Goal: Information Seeking & Learning: Learn about a topic

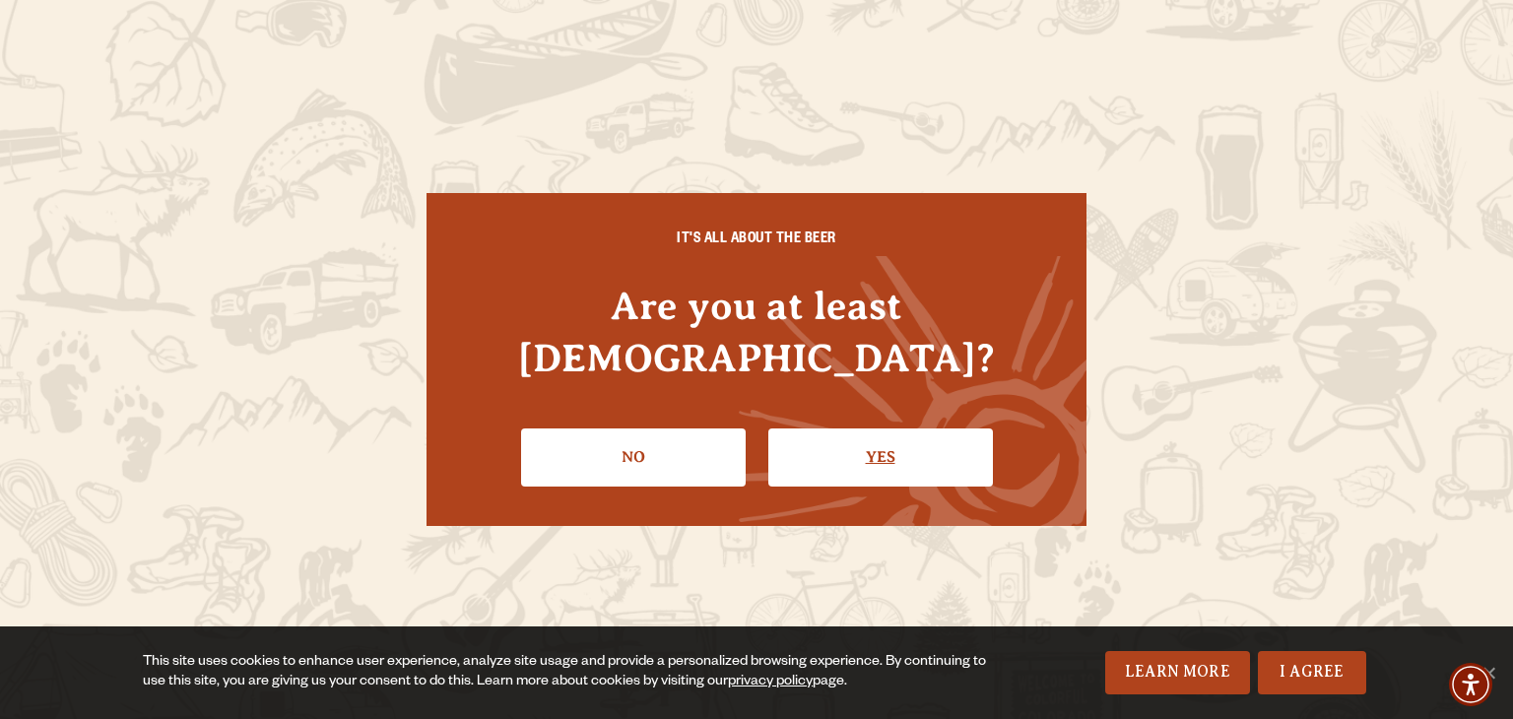
click at [889, 428] on link "Yes" at bounding box center [880, 456] width 225 height 57
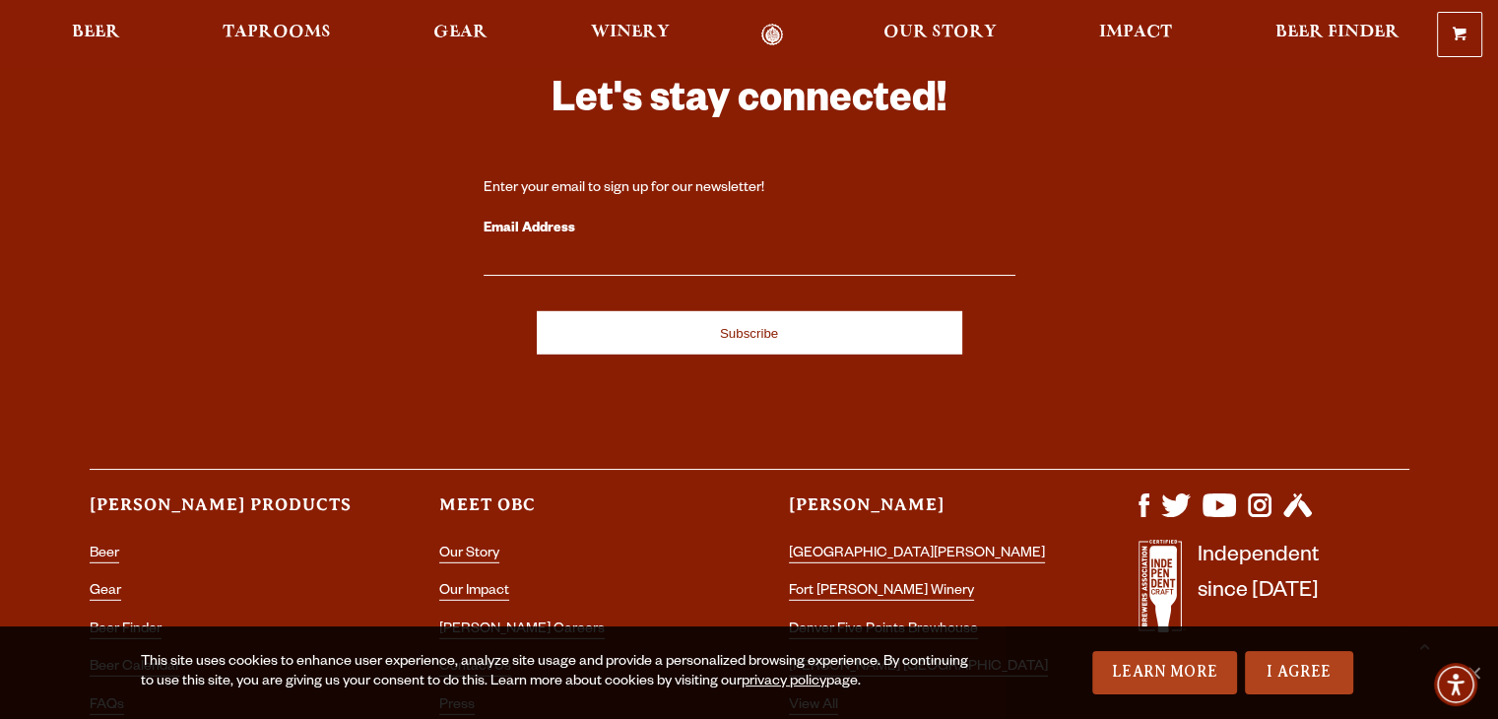
scroll to position [5648, 0]
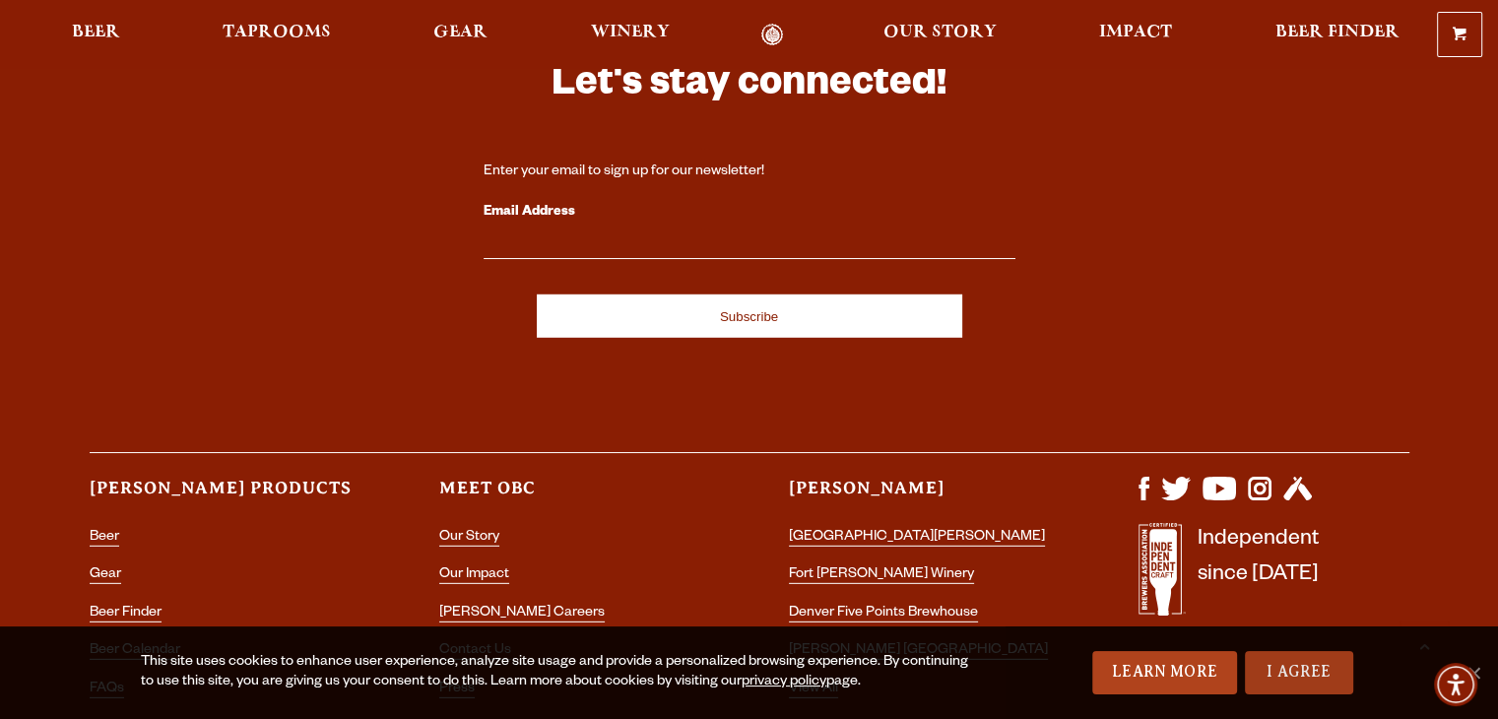
click at [1293, 674] on link "I Agree" at bounding box center [1299, 672] width 108 height 43
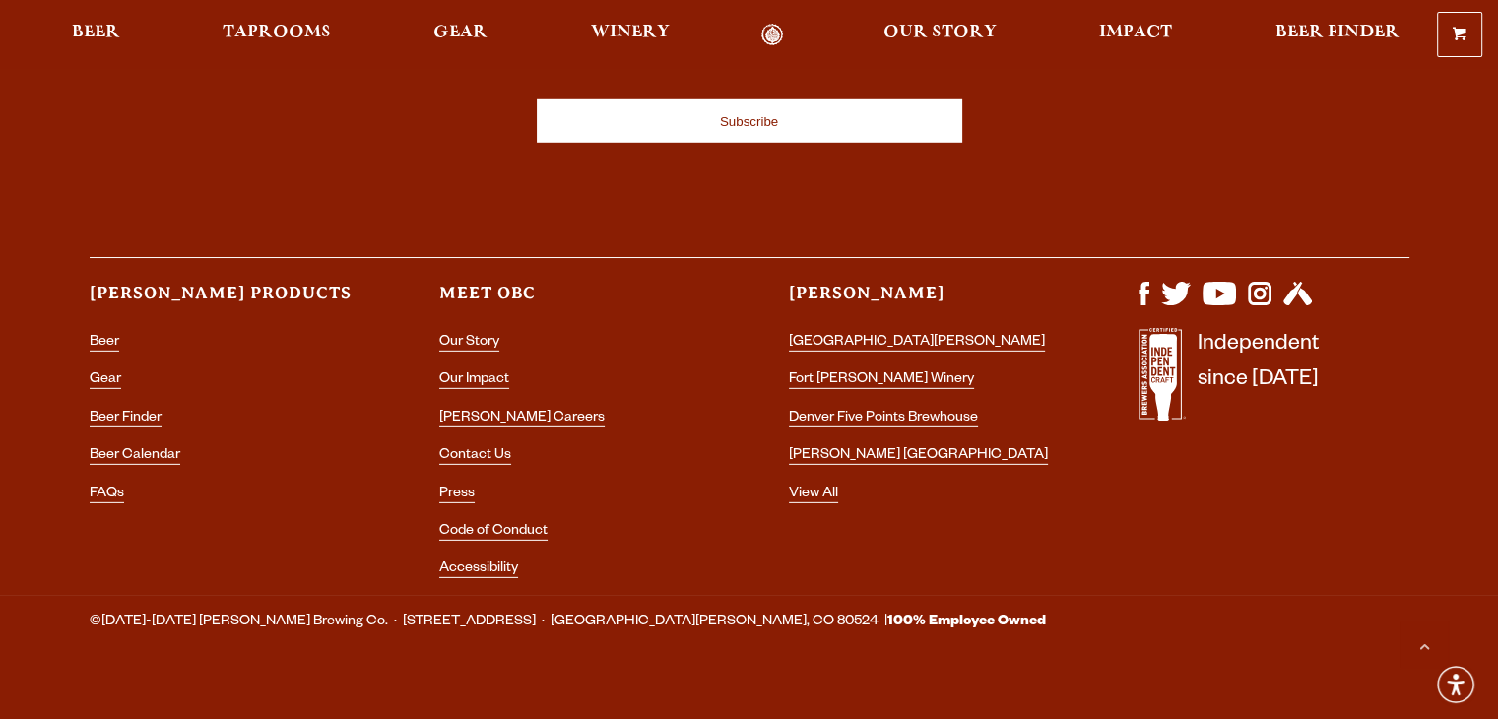
scroll to position [5845, 0]
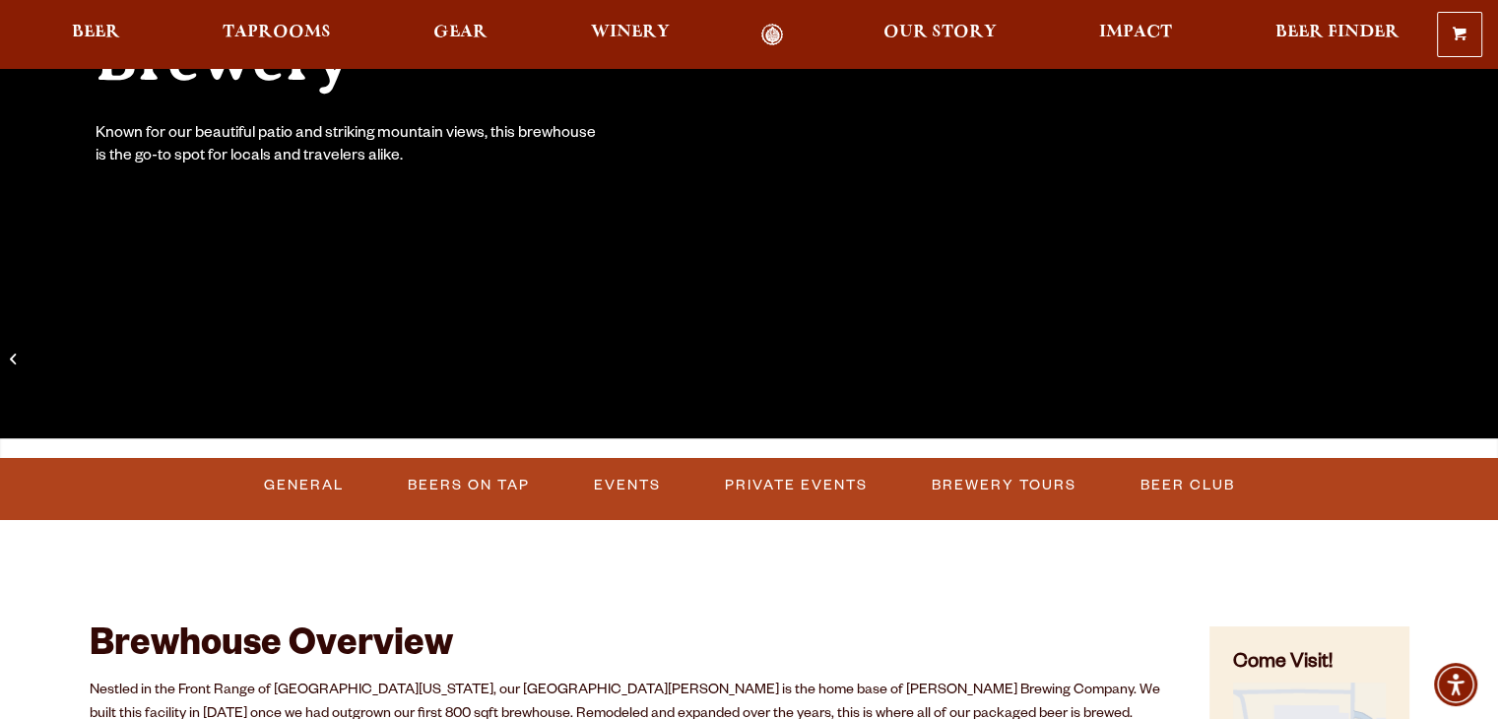
scroll to position [492, 0]
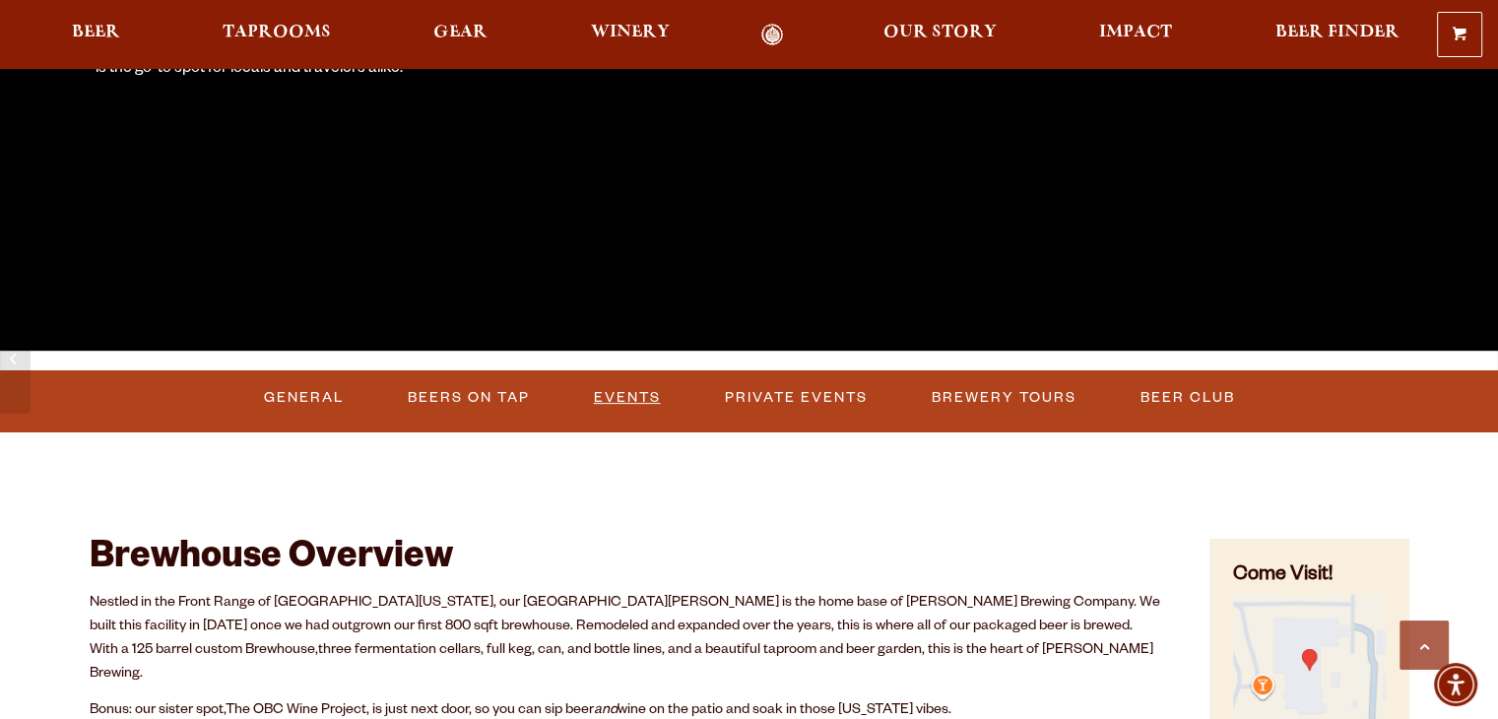
click at [645, 395] on link "Events" at bounding box center [627, 397] width 83 height 45
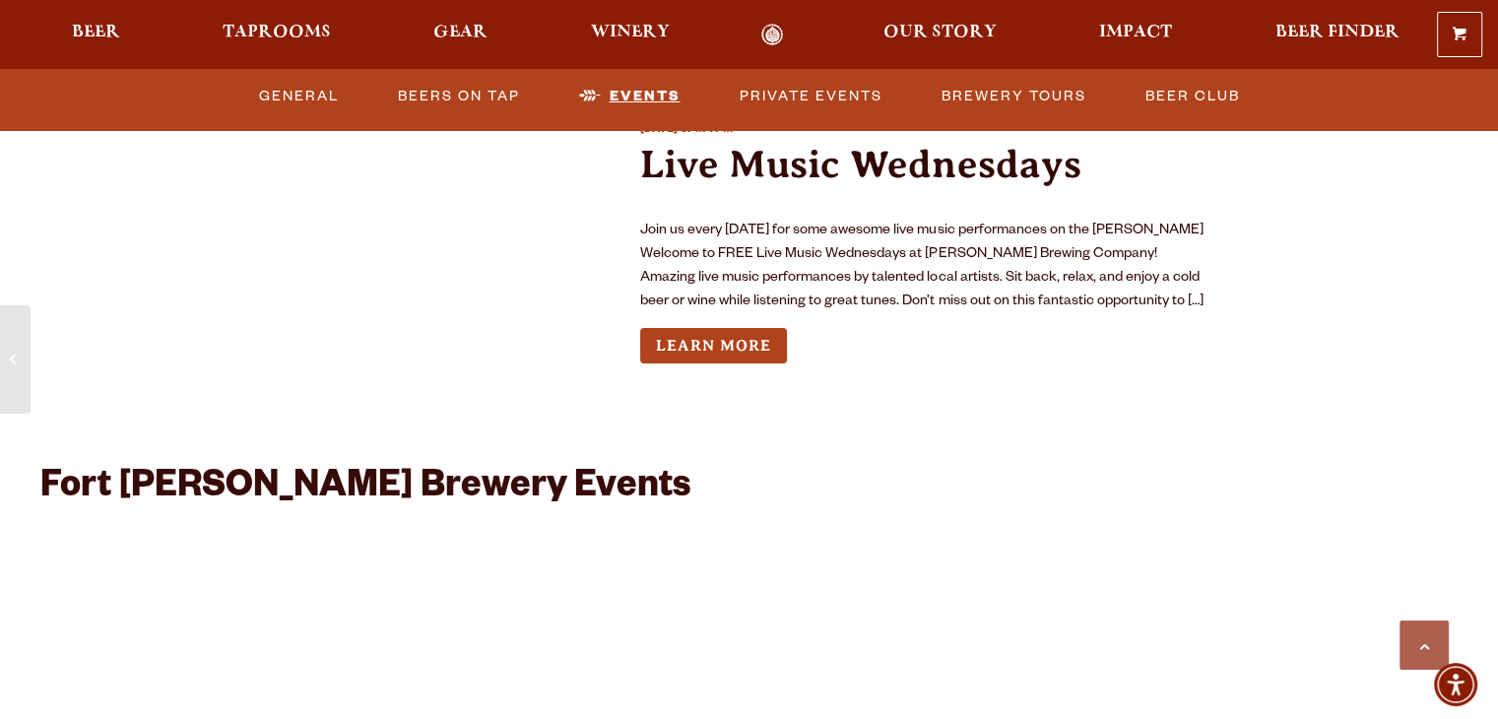
scroll to position [7216, 0]
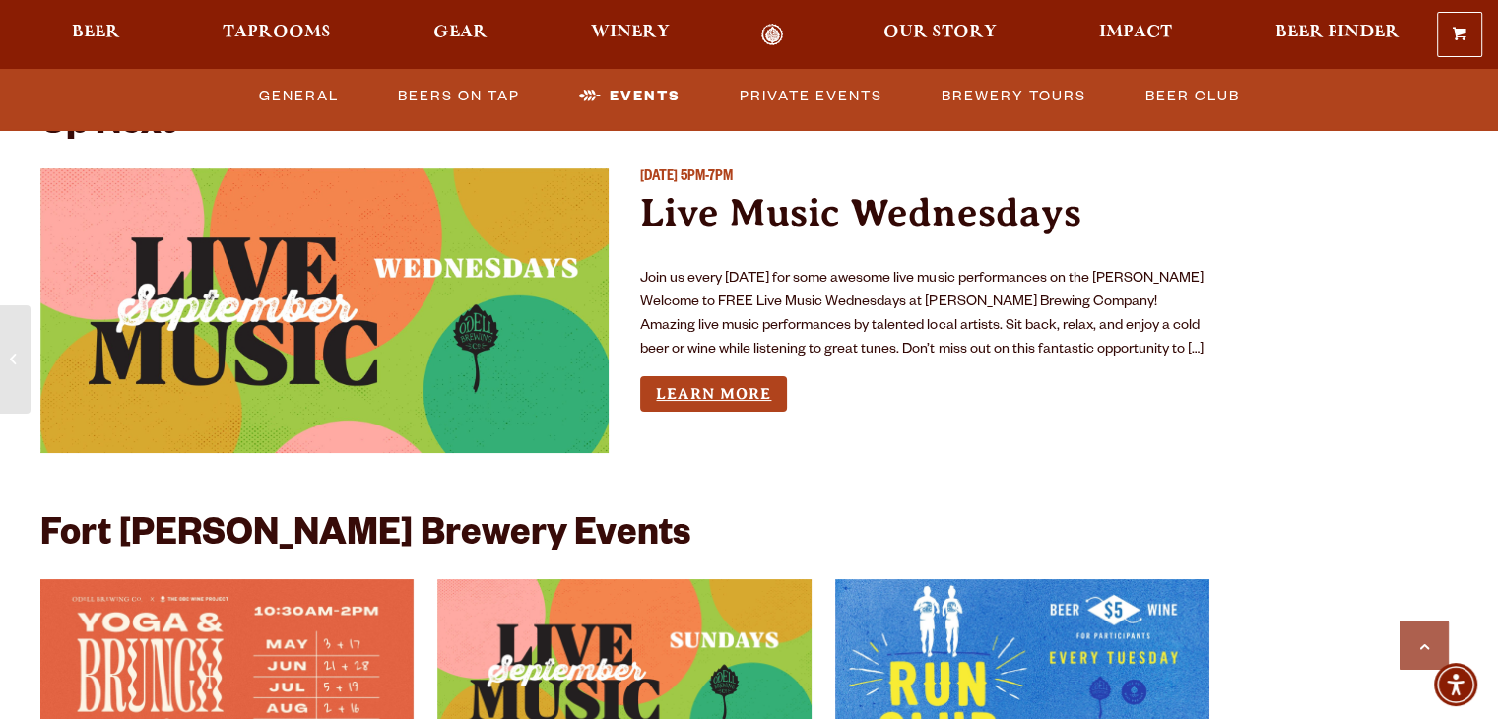
click at [714, 376] on link "Learn More" at bounding box center [713, 394] width 147 height 36
